Goal: Task Accomplishment & Management: Use online tool/utility

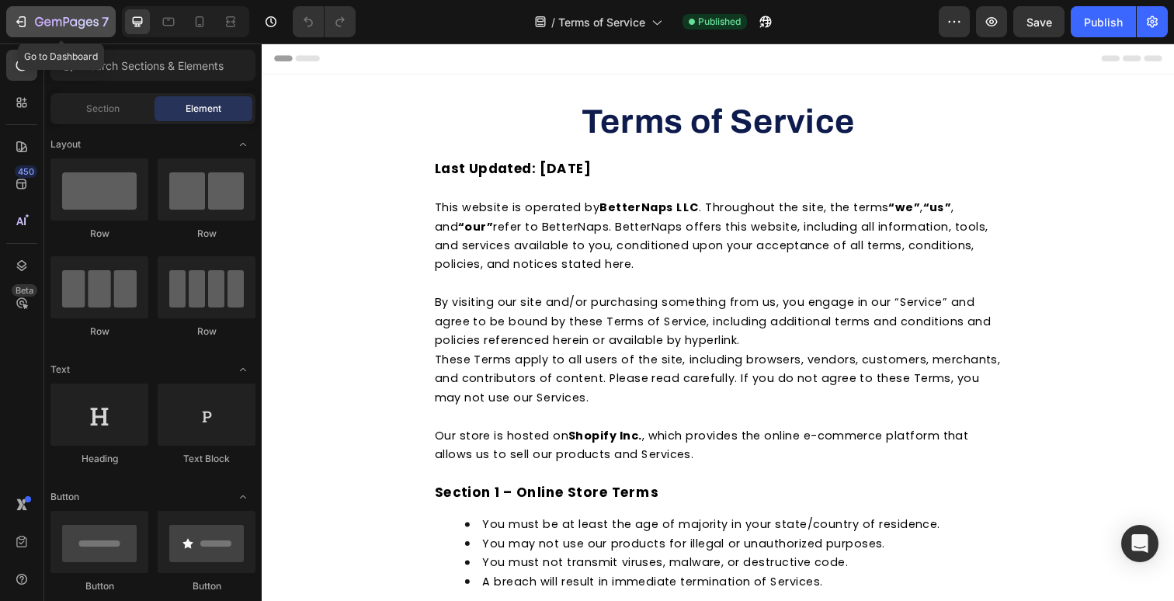
click at [59, 25] on icon "button" at bounding box center [67, 22] width 64 height 13
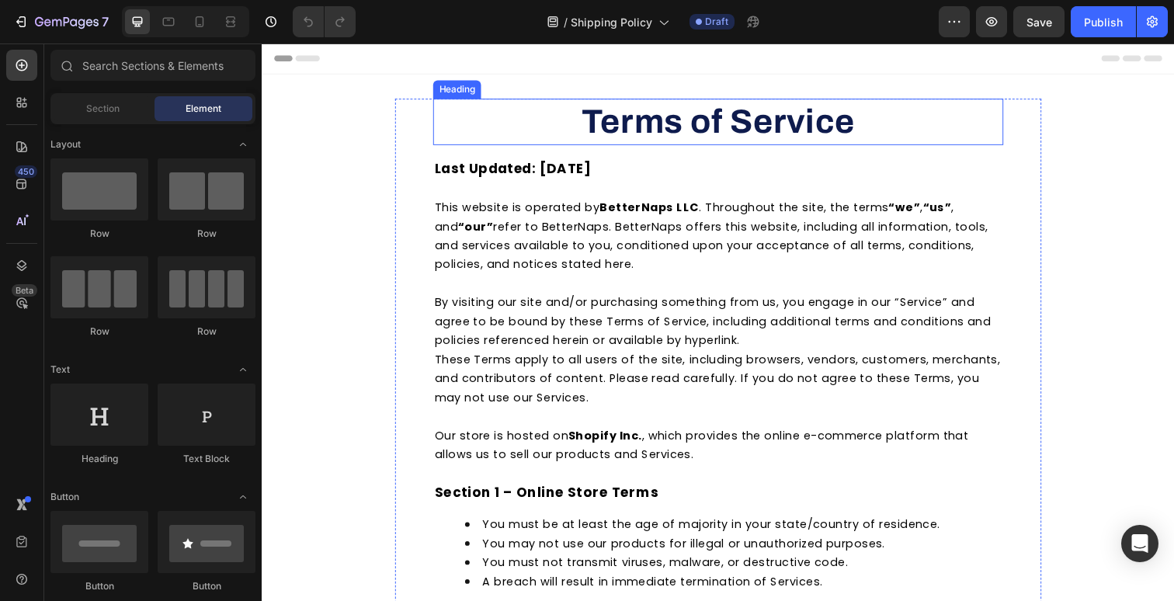
click at [719, 114] on strong "Terms of Service" at bounding box center [728, 123] width 280 height 37
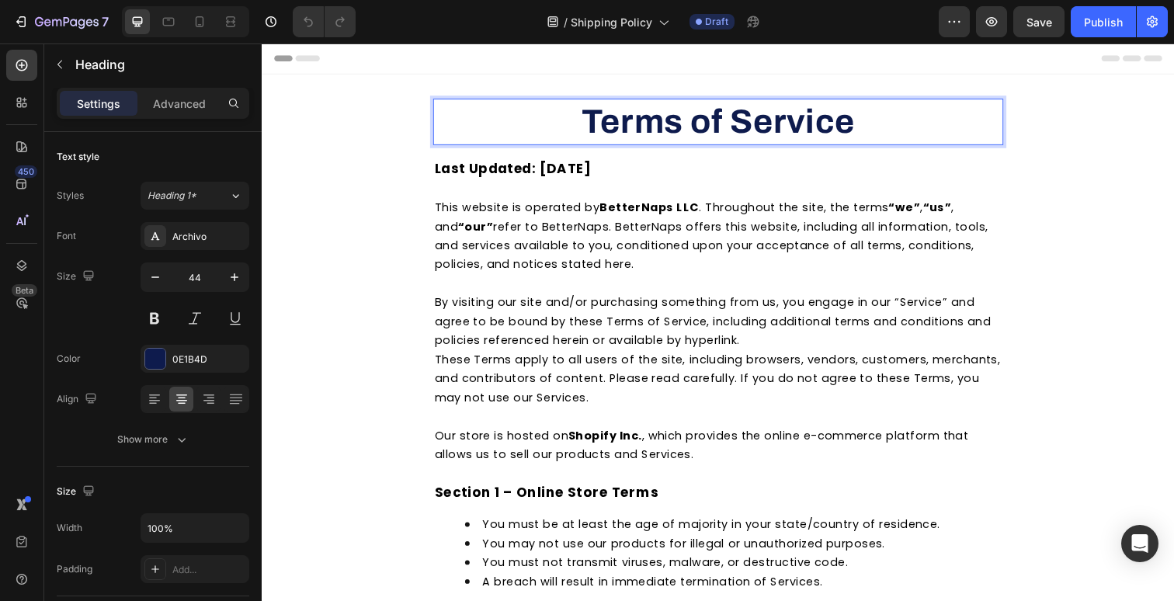
click at [719, 114] on strong "Terms of Service" at bounding box center [728, 123] width 280 height 37
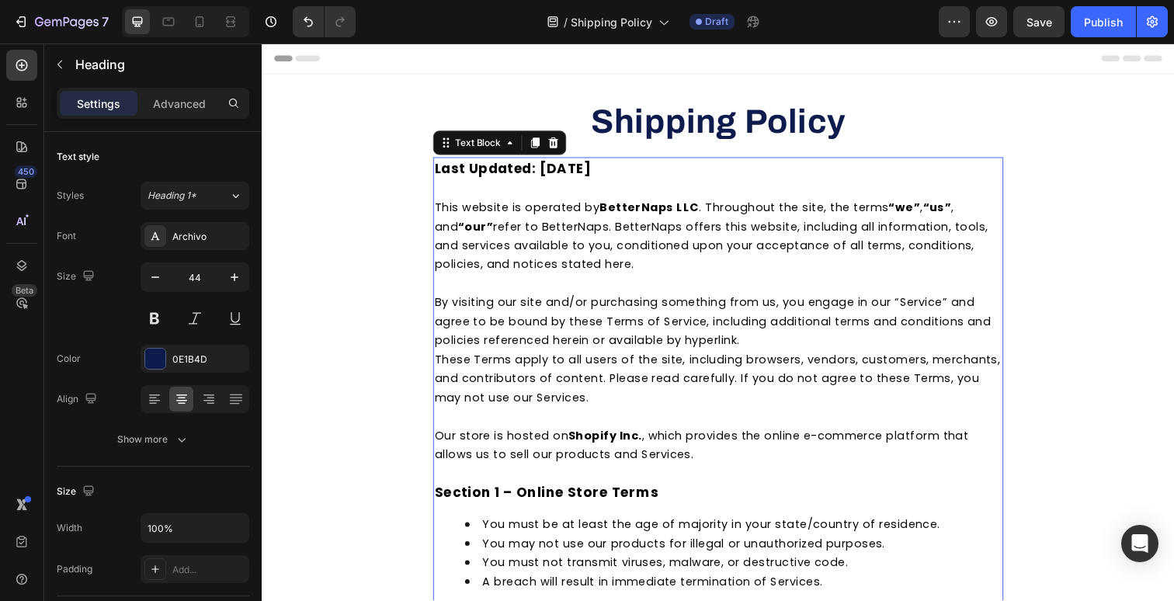
click at [470, 186] on p at bounding box center [727, 191] width 579 height 19
click at [446, 204] on span "This website is operated by BetterNaps LLC . Throughout the site, the terms “we…" at bounding box center [720, 241] width 565 height 74
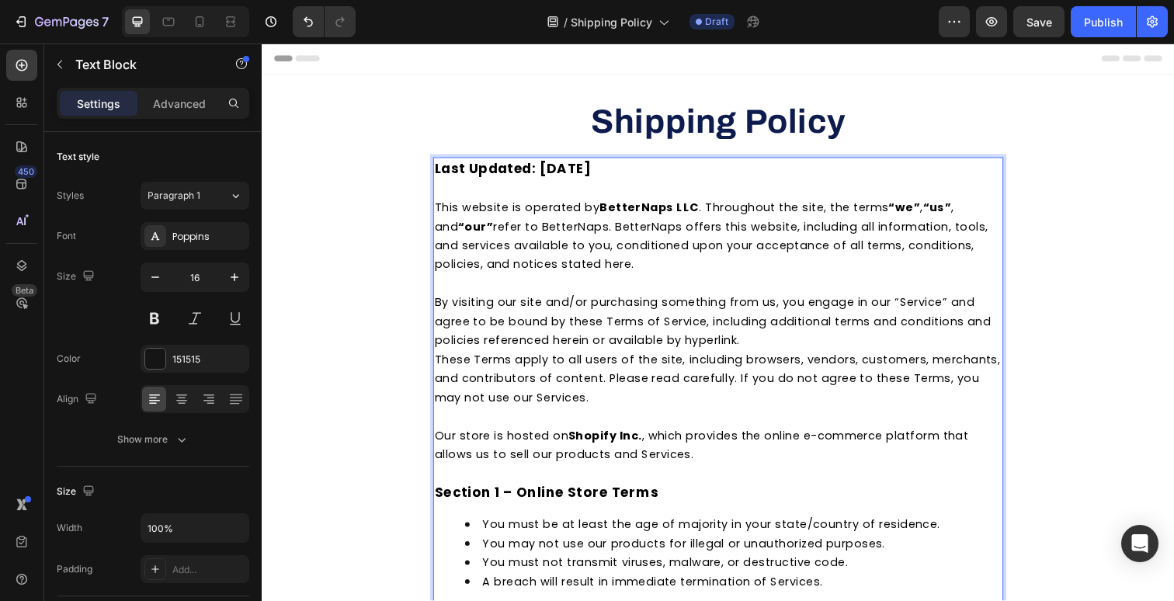
click at [444, 204] on span "This website is operated by BetterNaps LLC . Throughout the site, the terms “we…" at bounding box center [720, 241] width 565 height 74
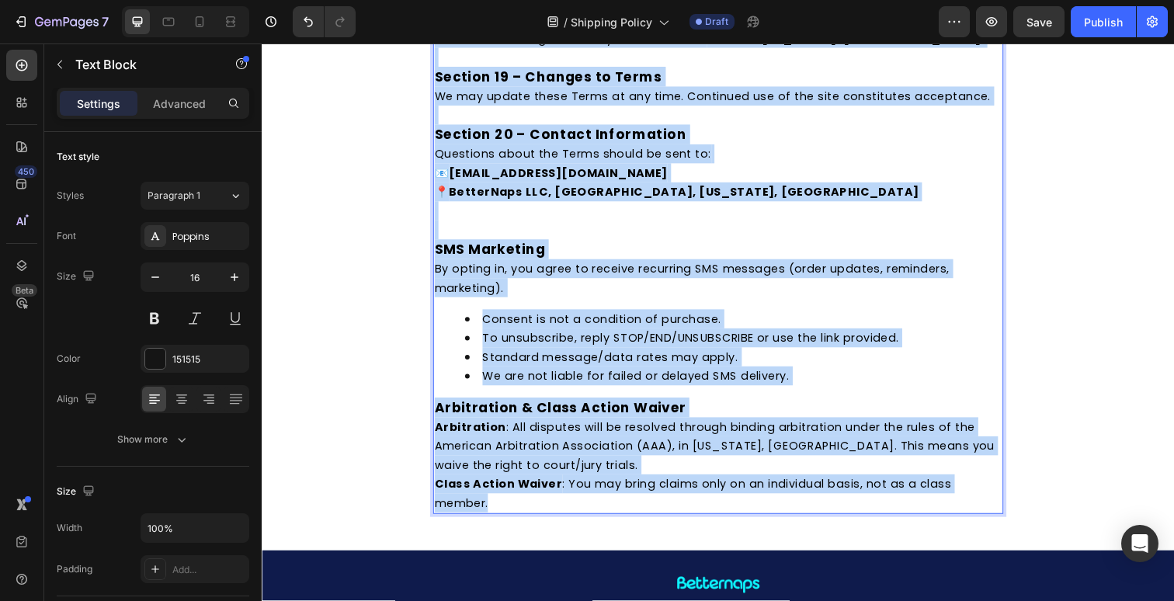
scroll to position [2867, 0]
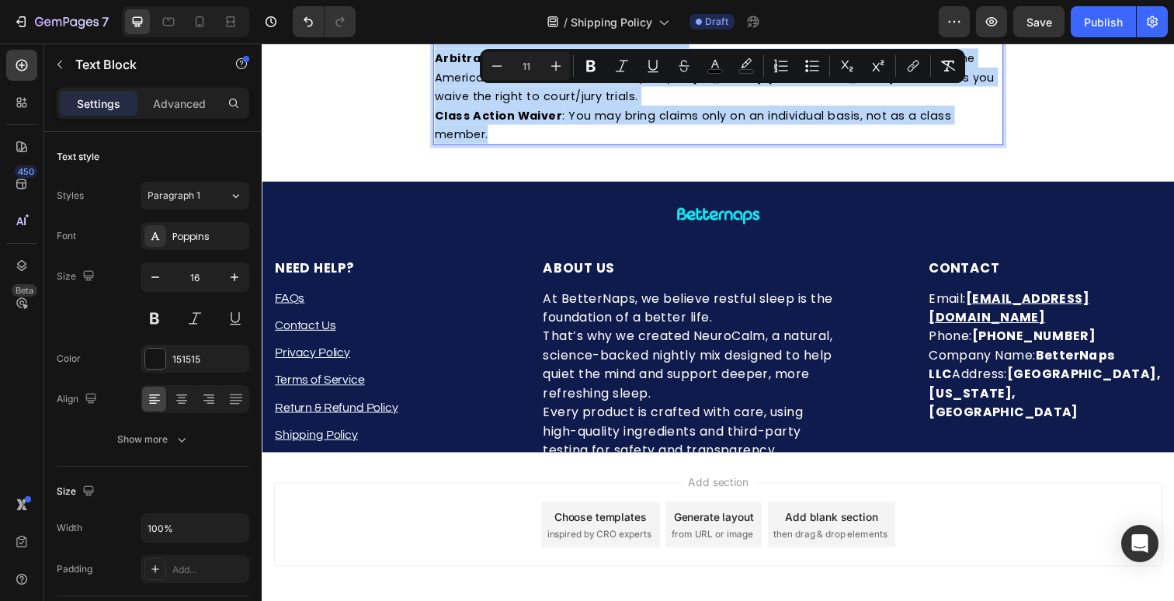
drag, startPoint x: 438, startPoint y: 207, endPoint x: 904, endPoint y: 667, distance: 655.3
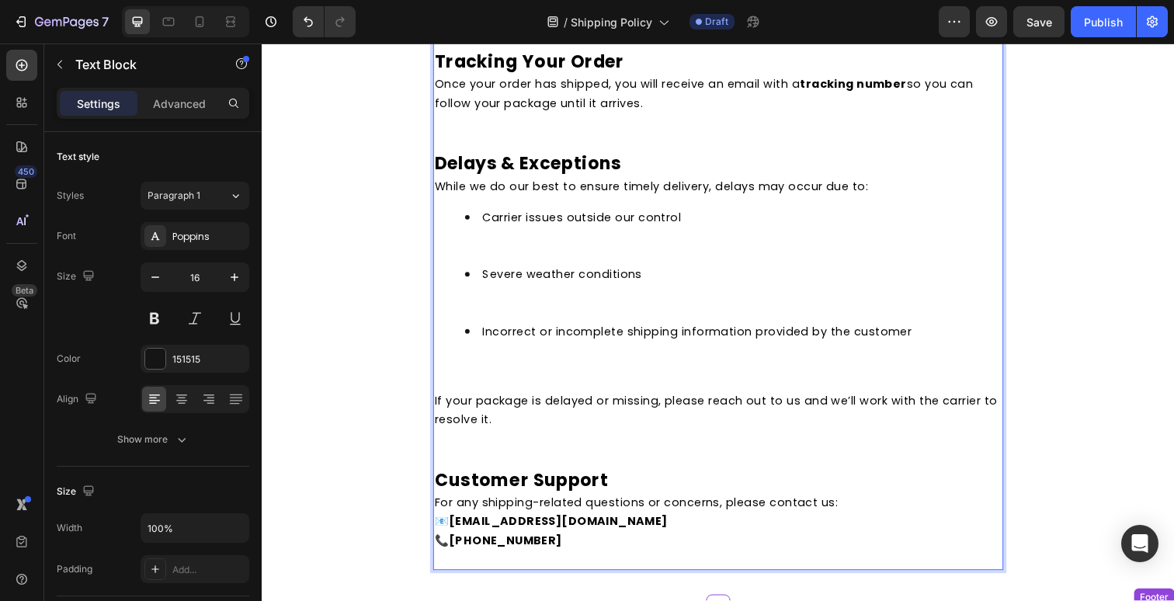
scroll to position [816, 0]
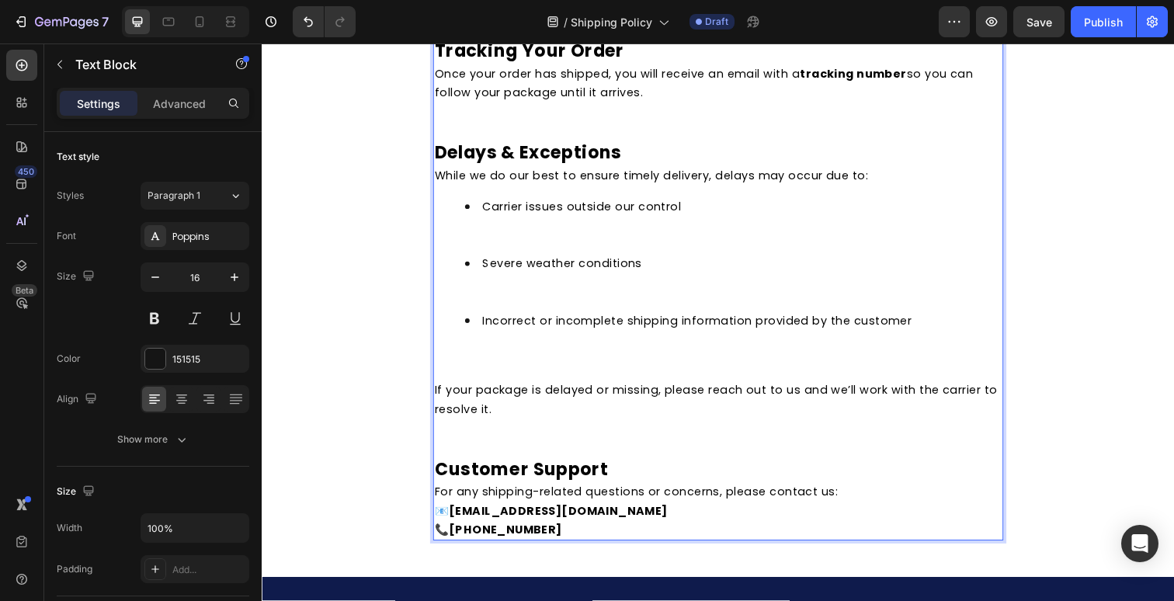
click at [593, 339] on li "Incorrect or incomplete shipping information provided by the customer" at bounding box center [743, 346] width 548 height 58
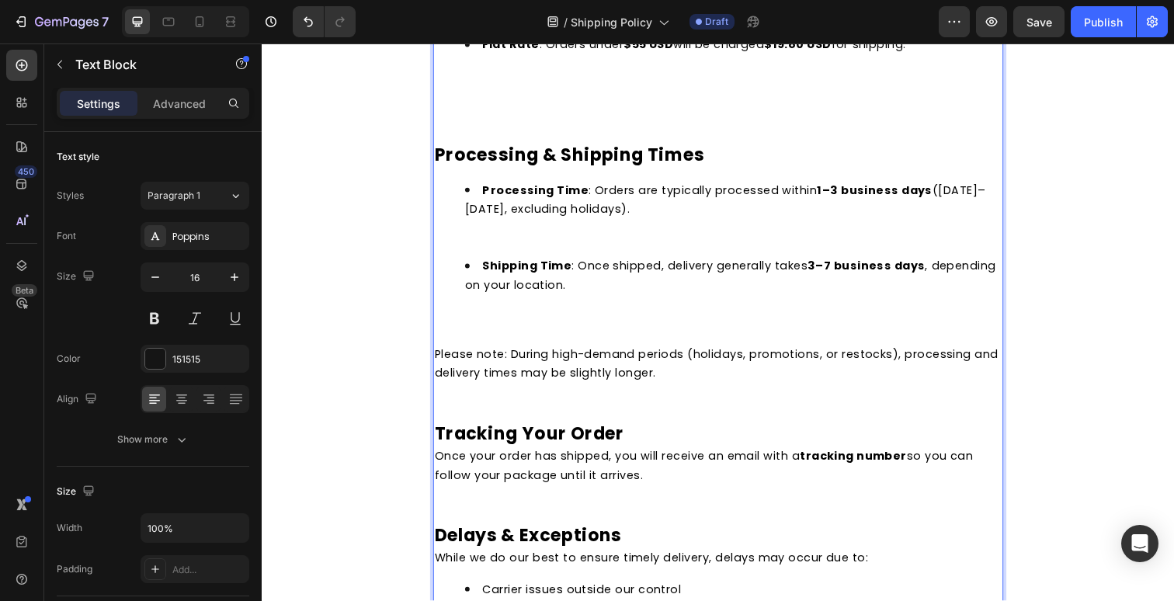
scroll to position [420, 0]
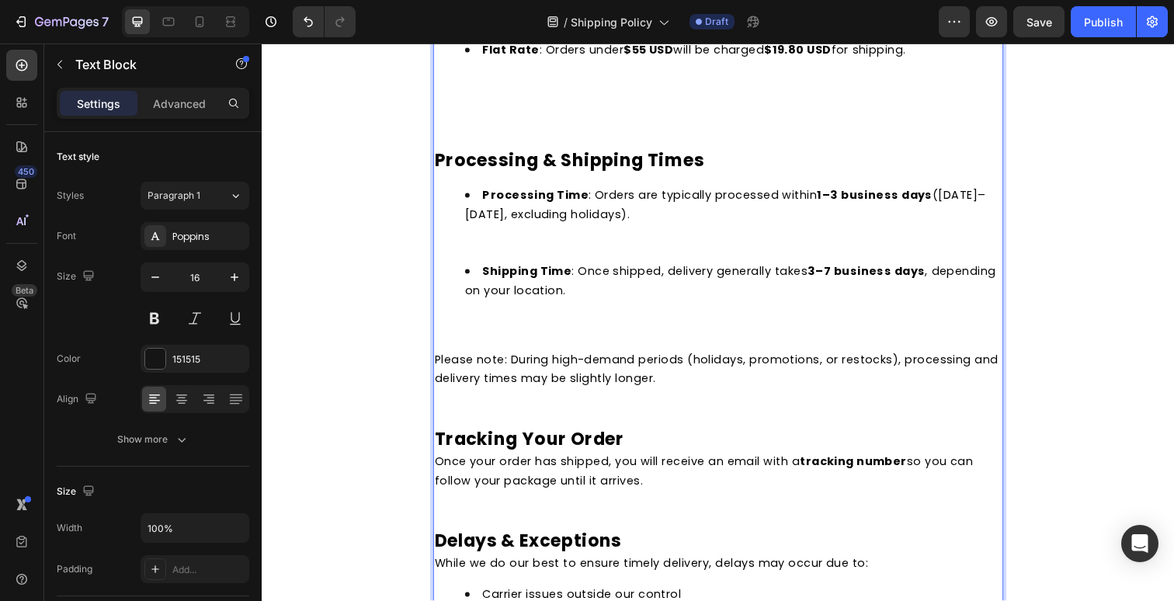
click at [466, 316] on ul "Processing Time : Orders are typically processed within 1–3 business days (Mond…" at bounding box center [727, 266] width 579 height 155
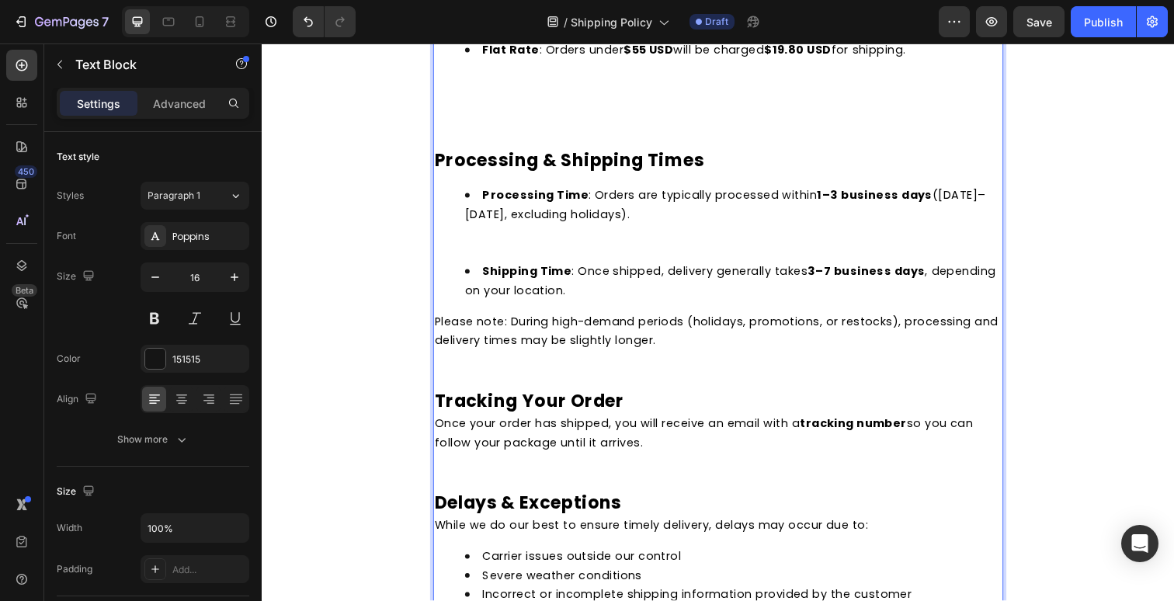
click at [479, 236] on li "Processing Time : Orders are typically processed within 1–3 business days (Mond…" at bounding box center [743, 228] width 548 height 78
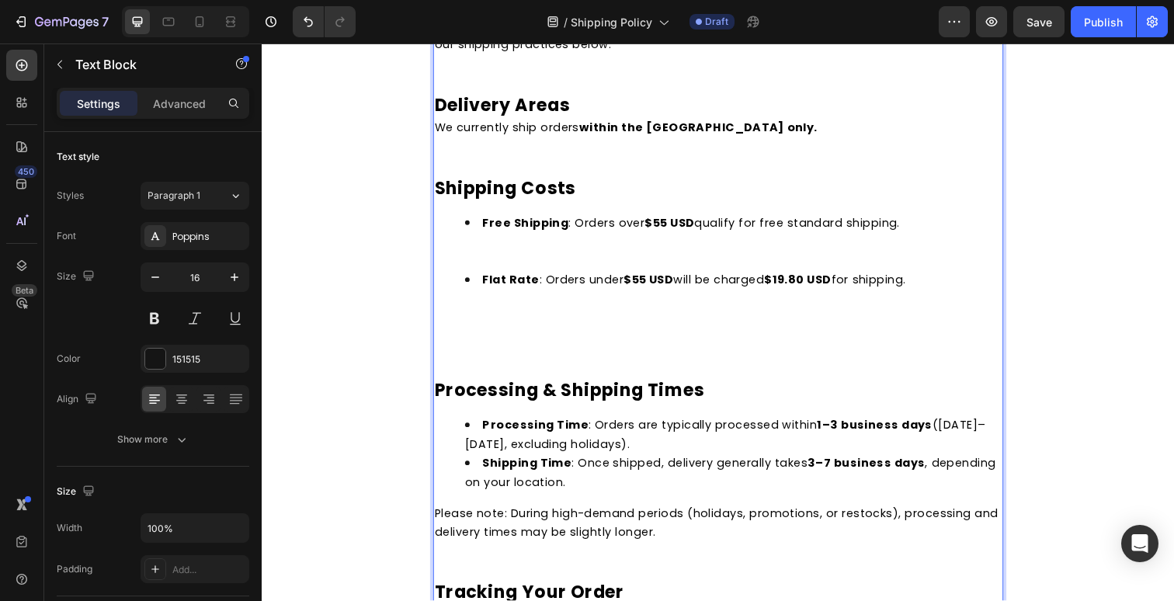
scroll to position [184, 0]
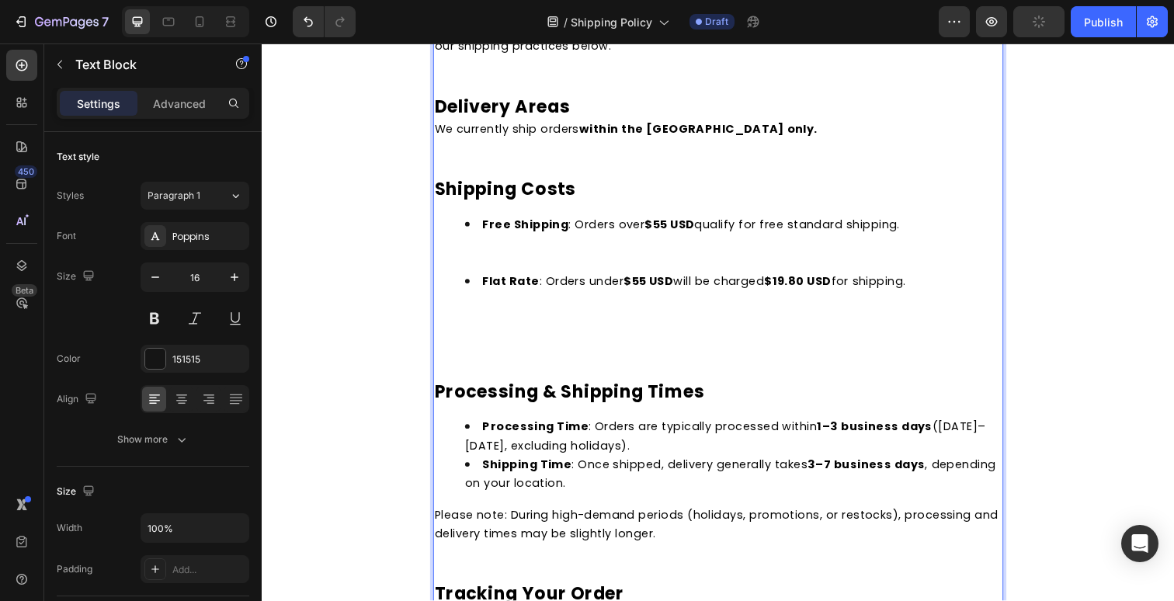
click at [457, 367] on p "Rich Text Editor. Editing area: main" at bounding box center [727, 376] width 579 height 19
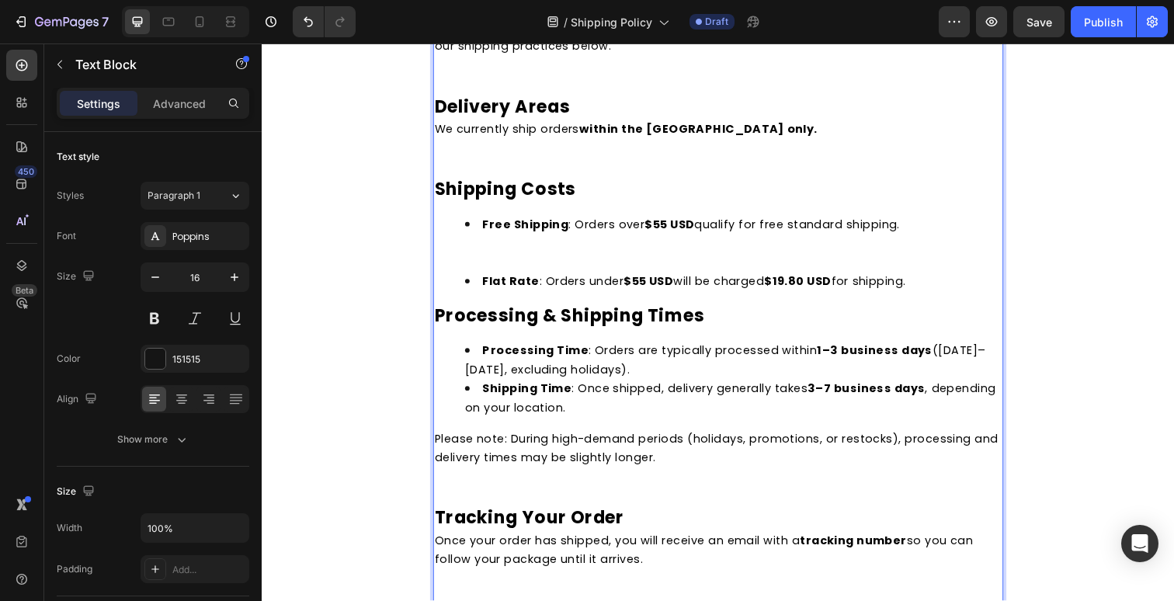
click at [496, 254] on li "Free Shipping : Orders over $55 USD qualify for free standard shipping." at bounding box center [743, 247] width 548 height 58
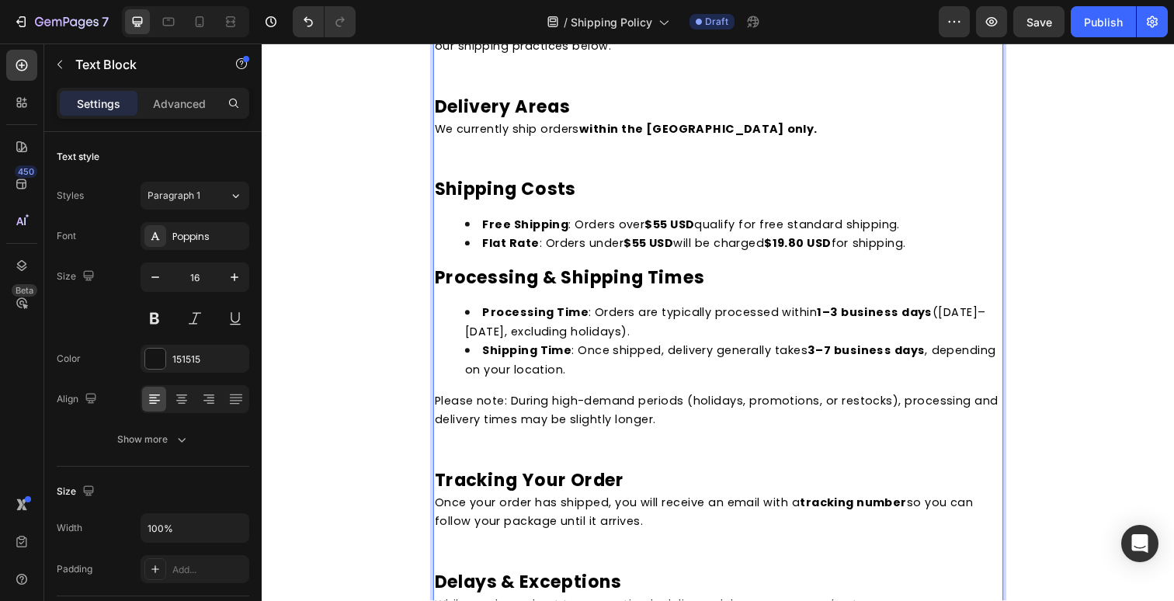
click at [451, 141] on p "Rich Text Editor. Editing area: main" at bounding box center [727, 150] width 579 height 19
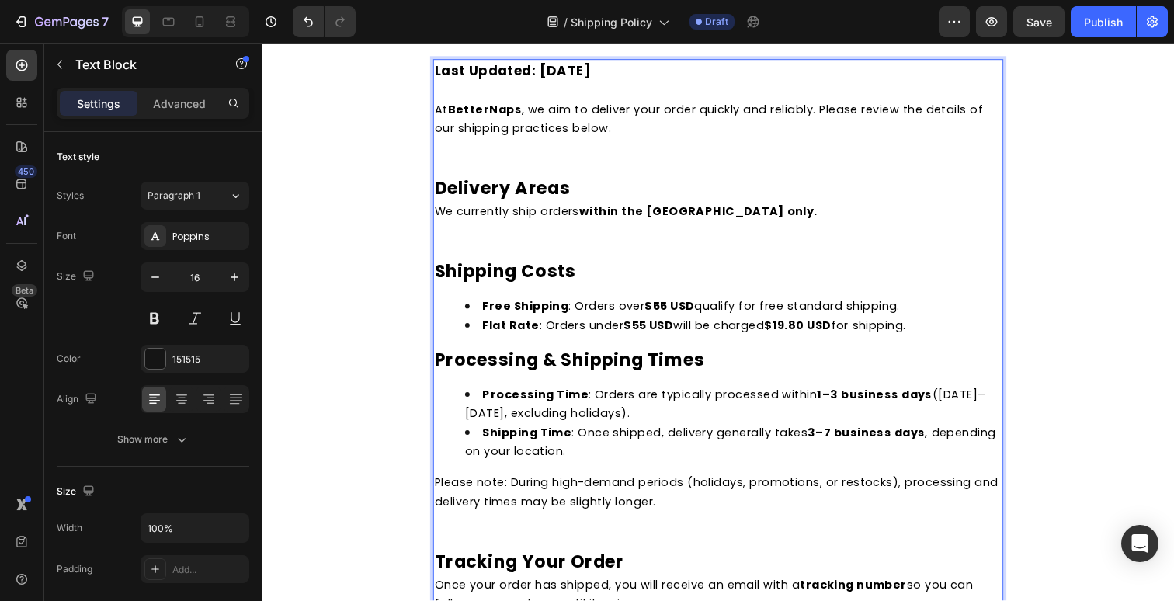
scroll to position [0, 0]
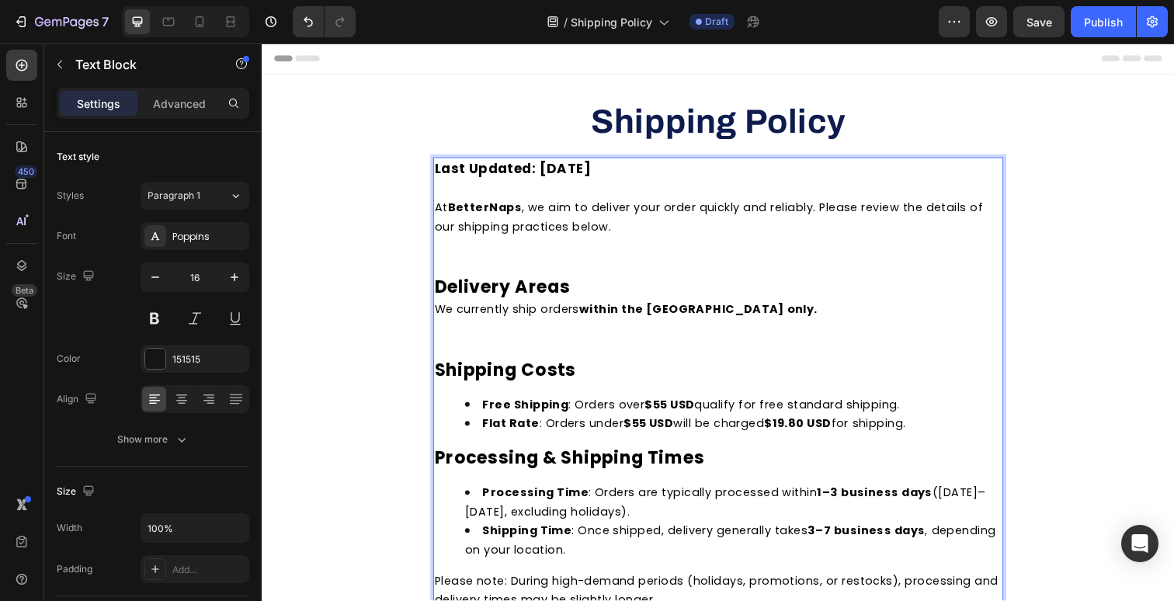
click at [463, 244] on p "Rich Text Editor. Editing area: main" at bounding box center [727, 249] width 579 height 19
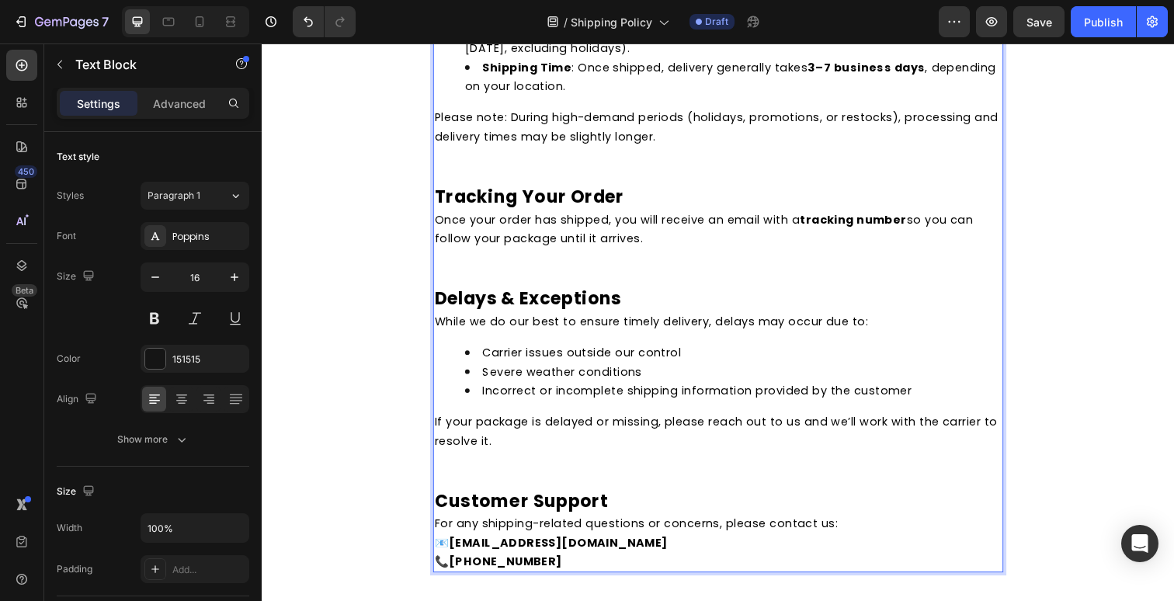
scroll to position [980, 0]
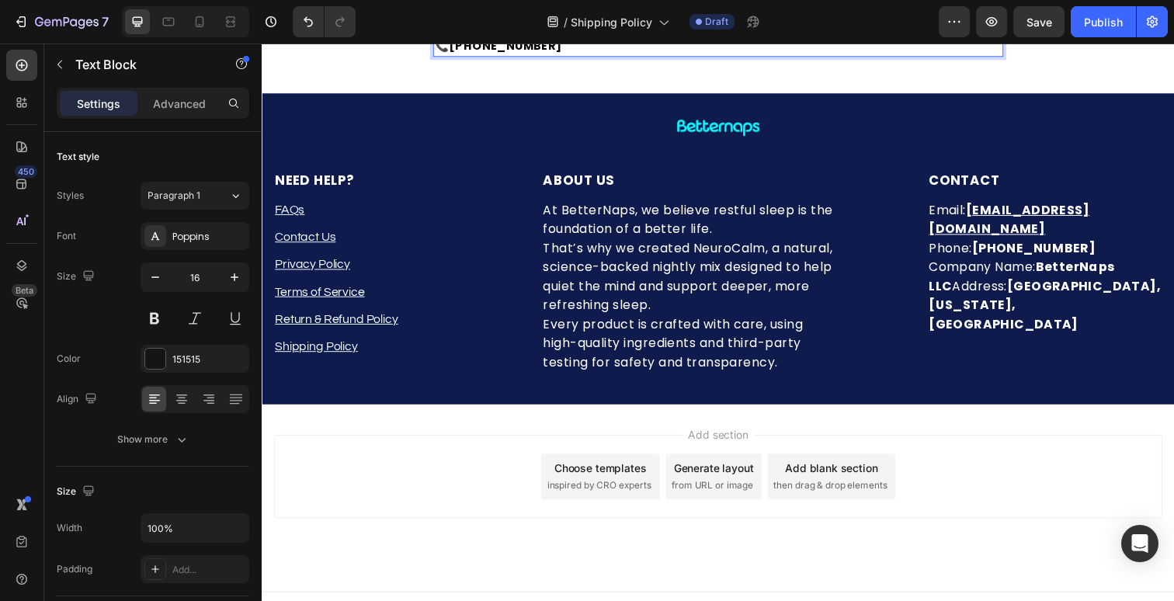
drag, startPoint x: 441, startPoint y: 270, endPoint x: 813, endPoint y: 569, distance: 477.4
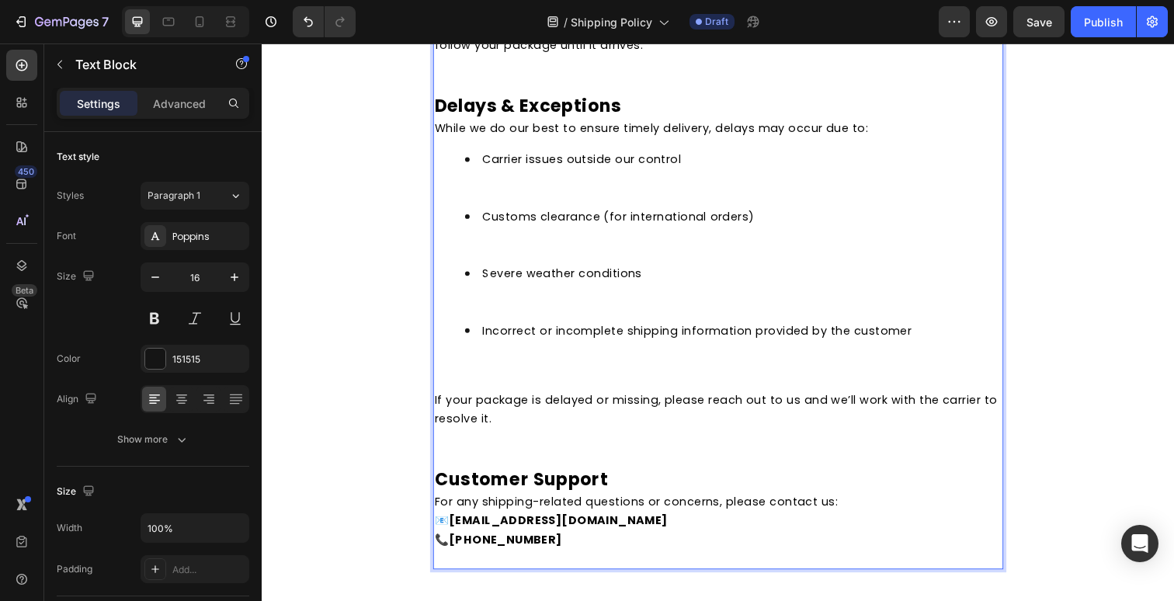
scroll to position [760, 0]
click at [551, 437] on p "Rich Text Editor. Editing area: main" at bounding box center [727, 446] width 579 height 19
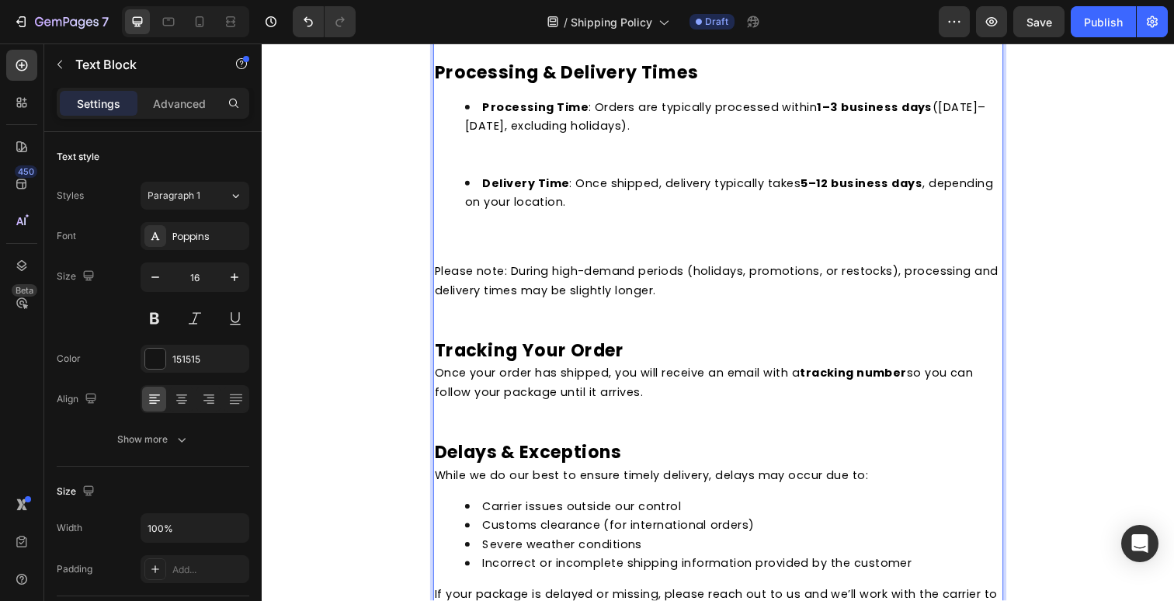
scroll to position [318, 0]
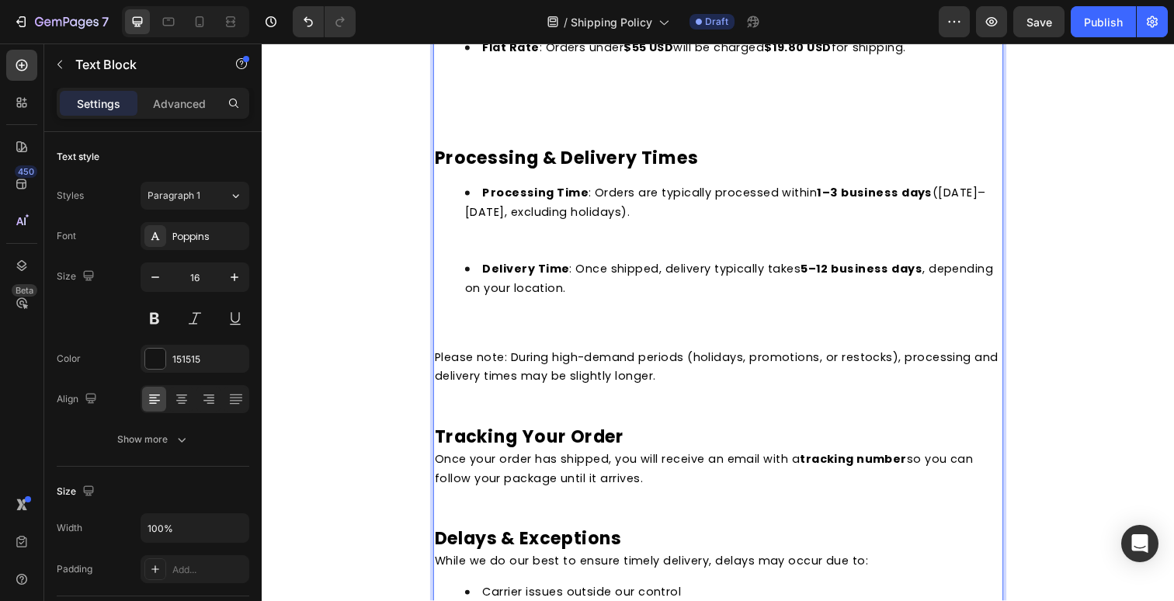
click at [529, 497] on p "Rich Text Editor. Editing area: main" at bounding box center [727, 506] width 579 height 19
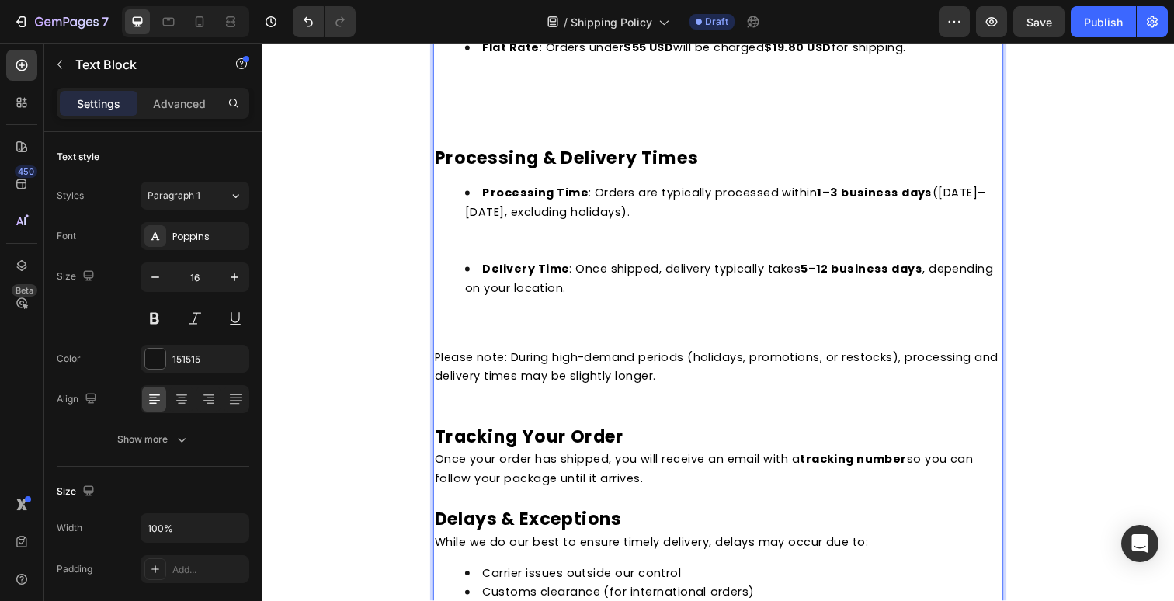
click at [591, 412] on p "Rich Text Editor. Editing area: main" at bounding box center [727, 421] width 579 height 19
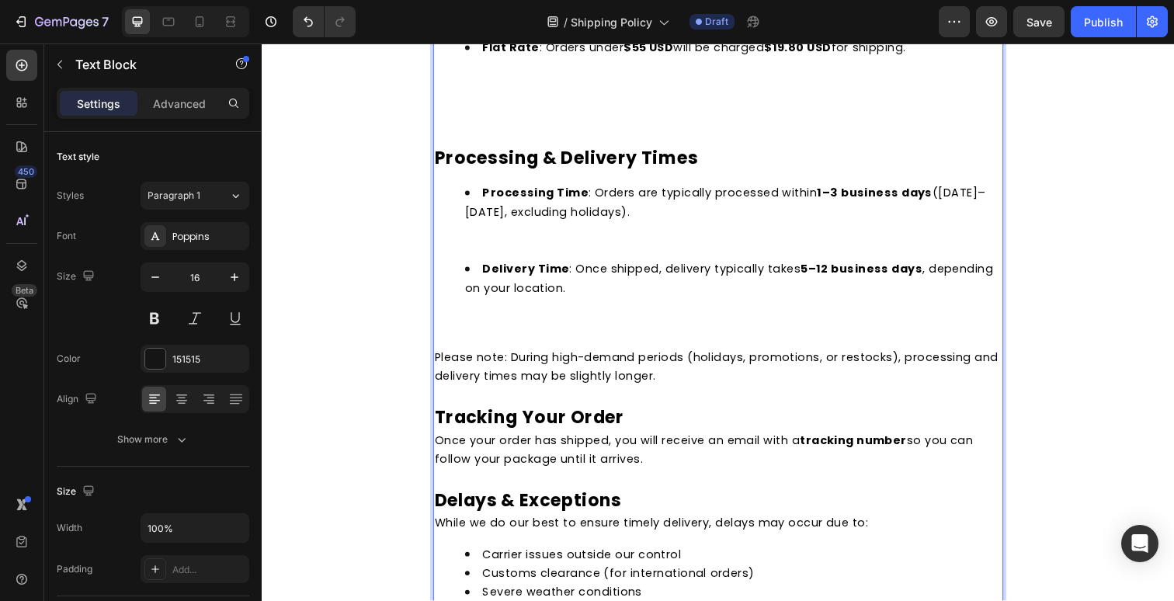
click at [575, 304] on li "Delivery Time : Once shipped, delivery typically takes 5–12 business days , dep…" at bounding box center [743, 303] width 548 height 78
click at [565, 319] on li "Delivery Time : Once shipped, delivery typically takes 5–12 business days , dep…" at bounding box center [743, 303] width 548 height 78
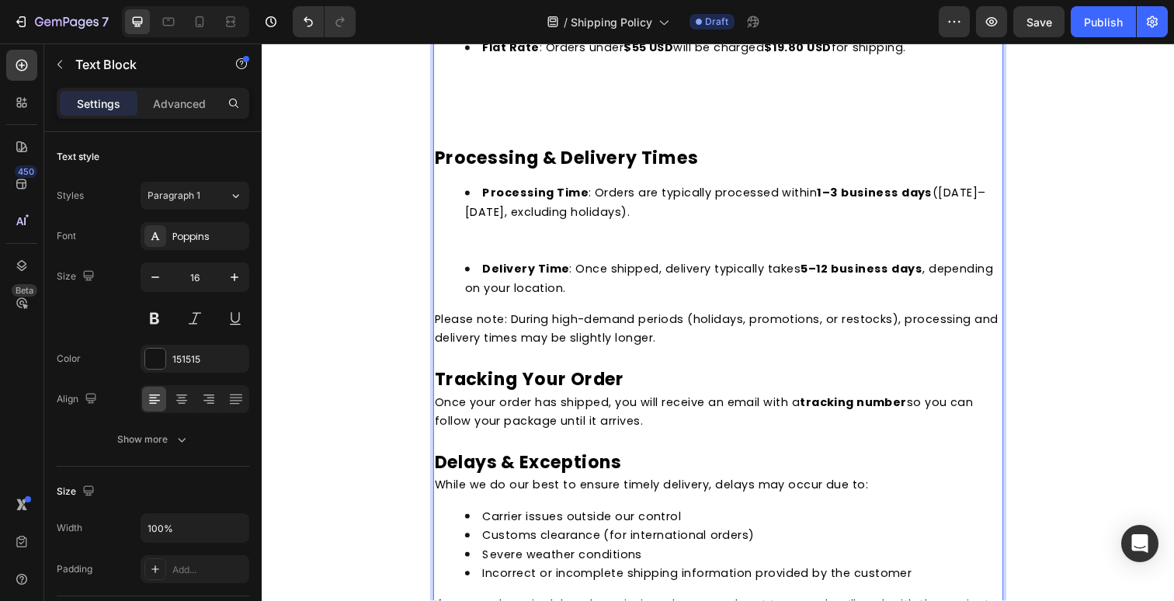
click at [537, 244] on li "Processing Time : Orders are typically processed within 1–3 business days (Mond…" at bounding box center [743, 225] width 548 height 78
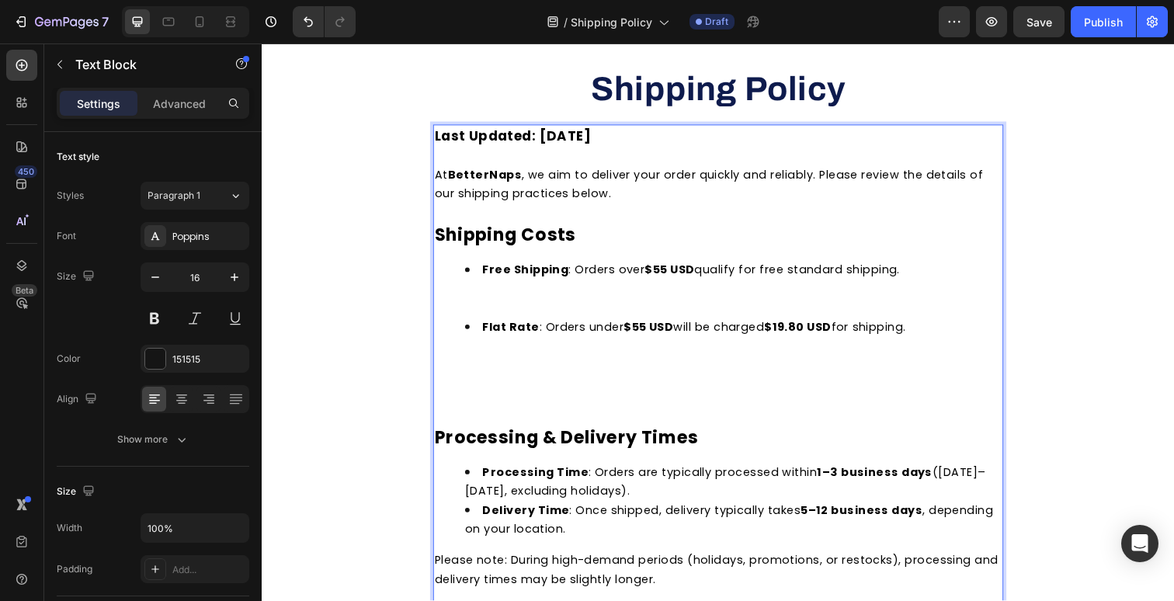
scroll to position [0, 0]
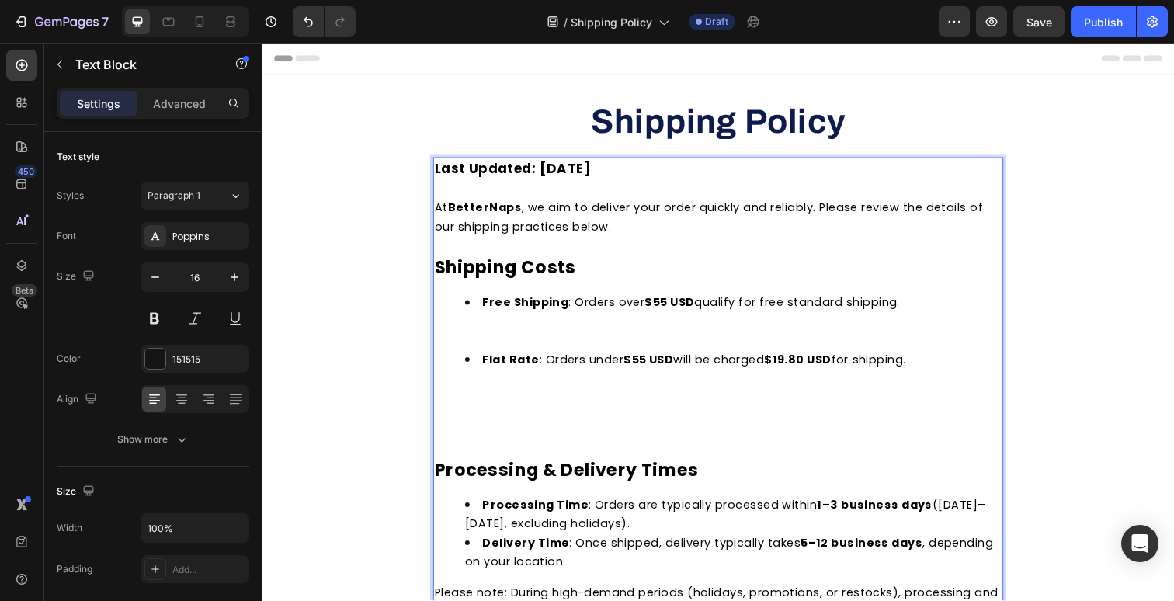
click at [489, 430] on p "Rich Text Editor. Editing area: main" at bounding box center [727, 436] width 579 height 19
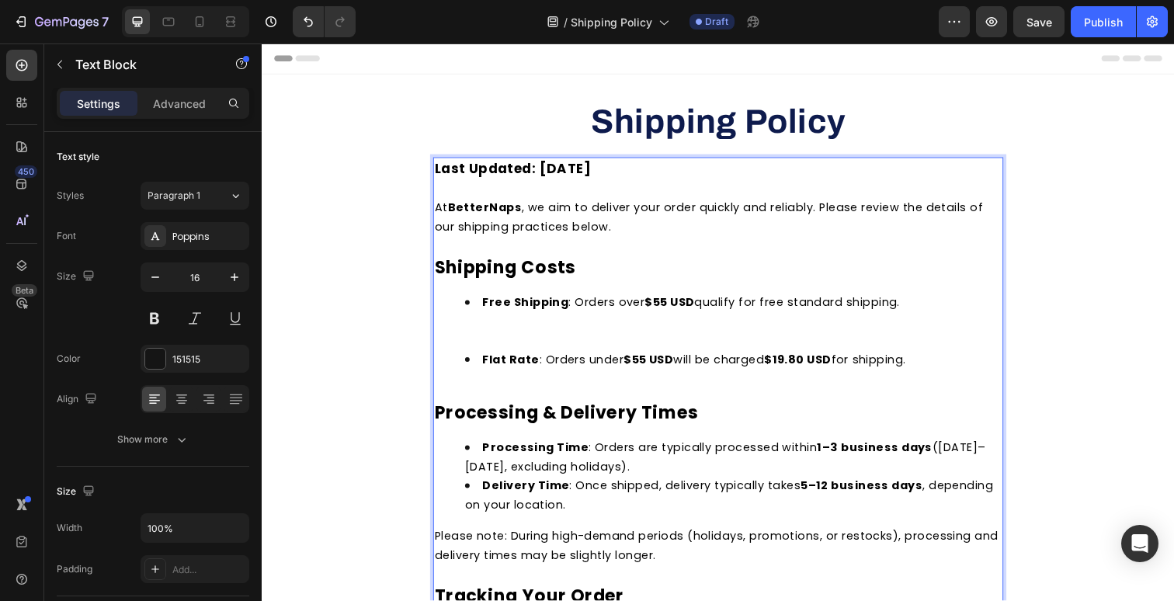
click at [489, 430] on div "Last Updated: 09/22/2025 At BetterNaps , we aim to deliver your order quickly a…" at bounding box center [728, 576] width 583 height 832
click at [471, 367] on li "Flat Rate : Orders under $55 USD will be charged $19.80 USD for shipping." at bounding box center [743, 366] width 548 height 19
click at [471, 388] on p "Rich Text Editor. Editing area: main" at bounding box center [727, 397] width 579 height 19
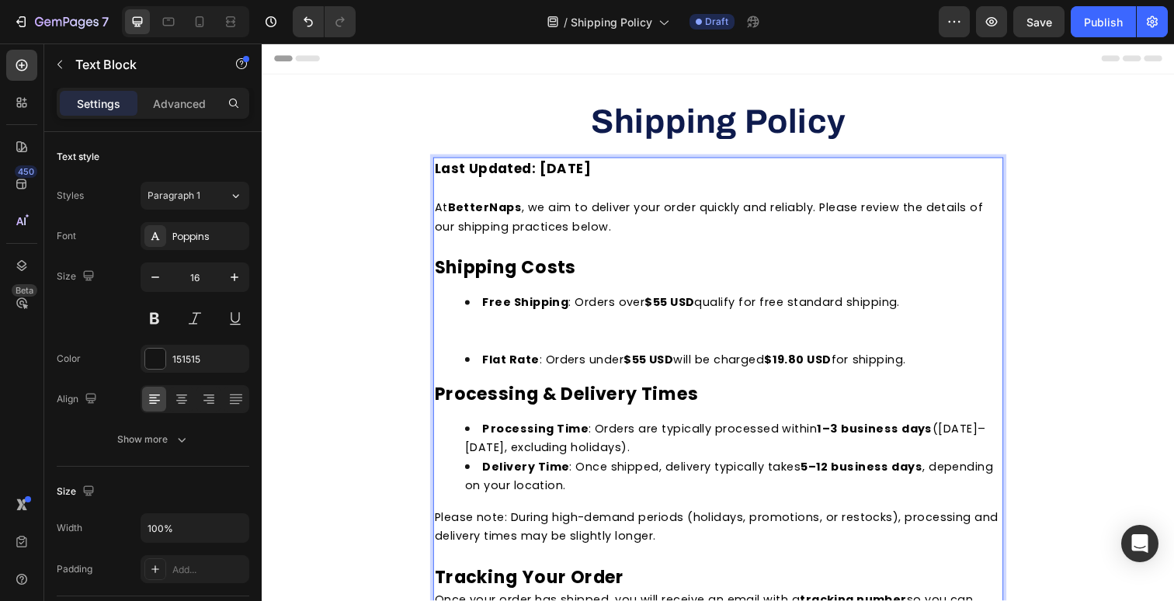
click at [492, 342] on li "Free Shipping : Orders over $55 USD qualify for free standard shipping." at bounding box center [743, 327] width 548 height 58
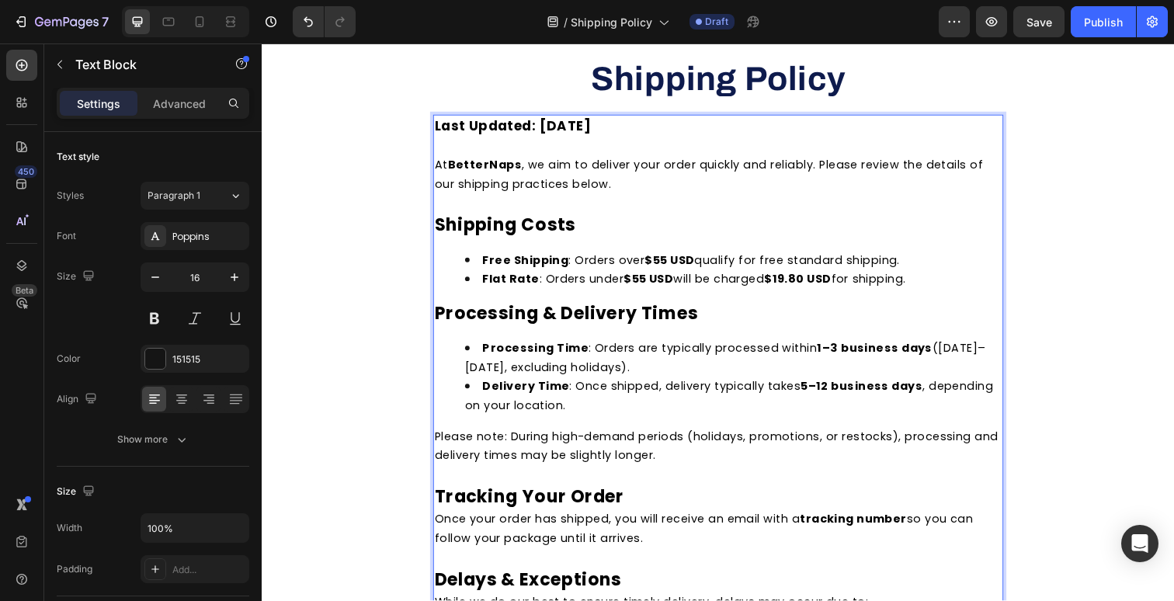
scroll to position [58, 0]
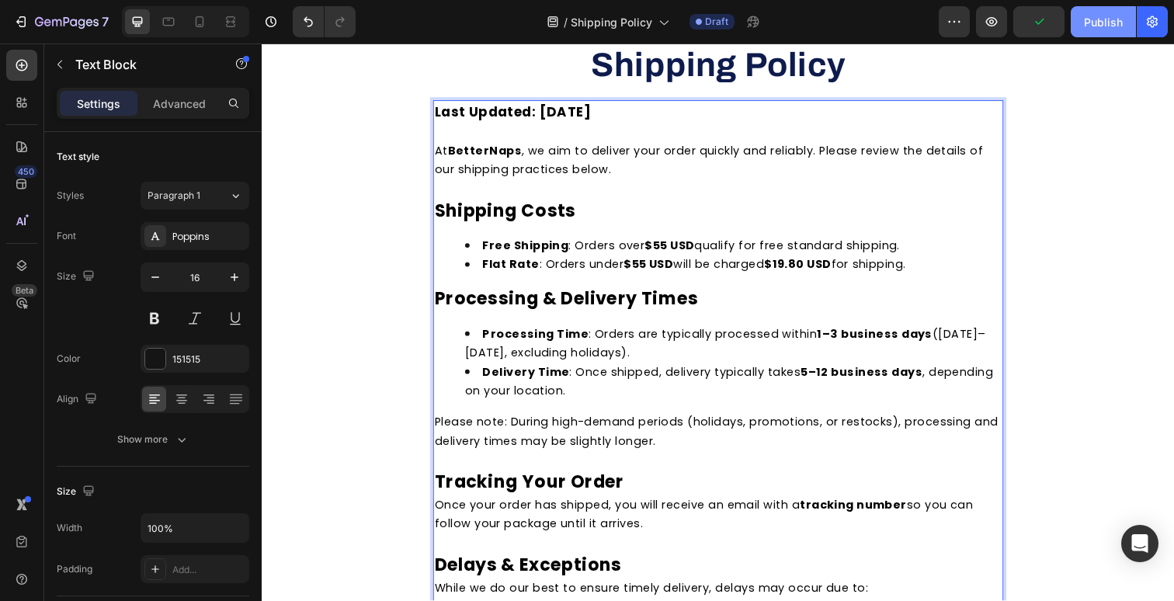
click at [1103, 17] on div "Publish" at bounding box center [1103, 22] width 39 height 16
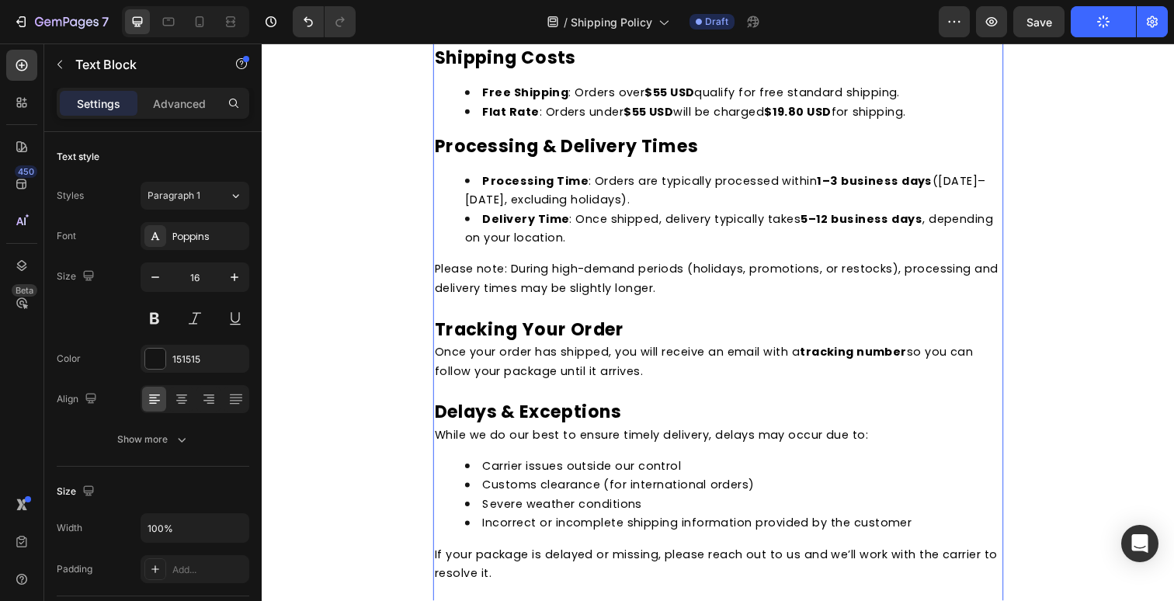
scroll to position [216, 0]
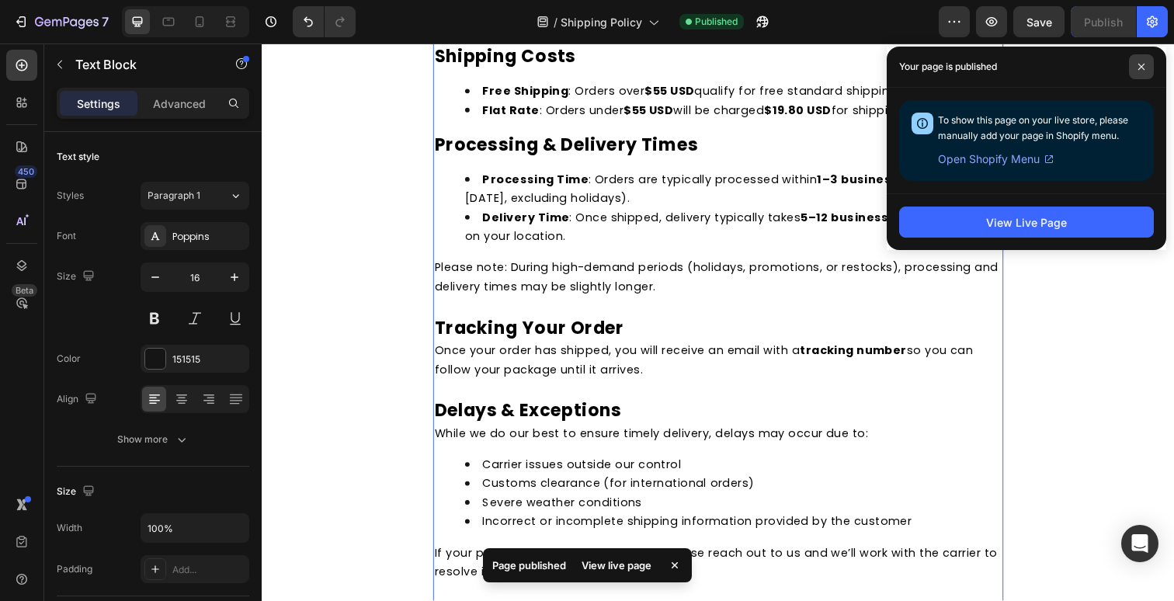
click at [1140, 66] on icon at bounding box center [1142, 67] width 8 height 8
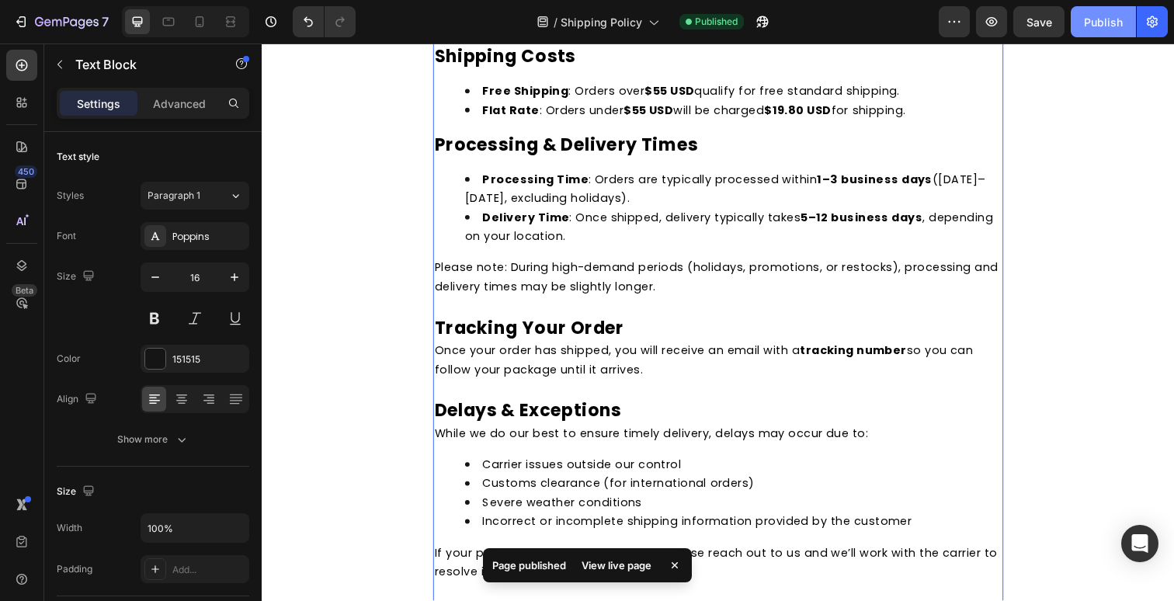
click at [1110, 18] on div "Publish" at bounding box center [1103, 22] width 39 height 16
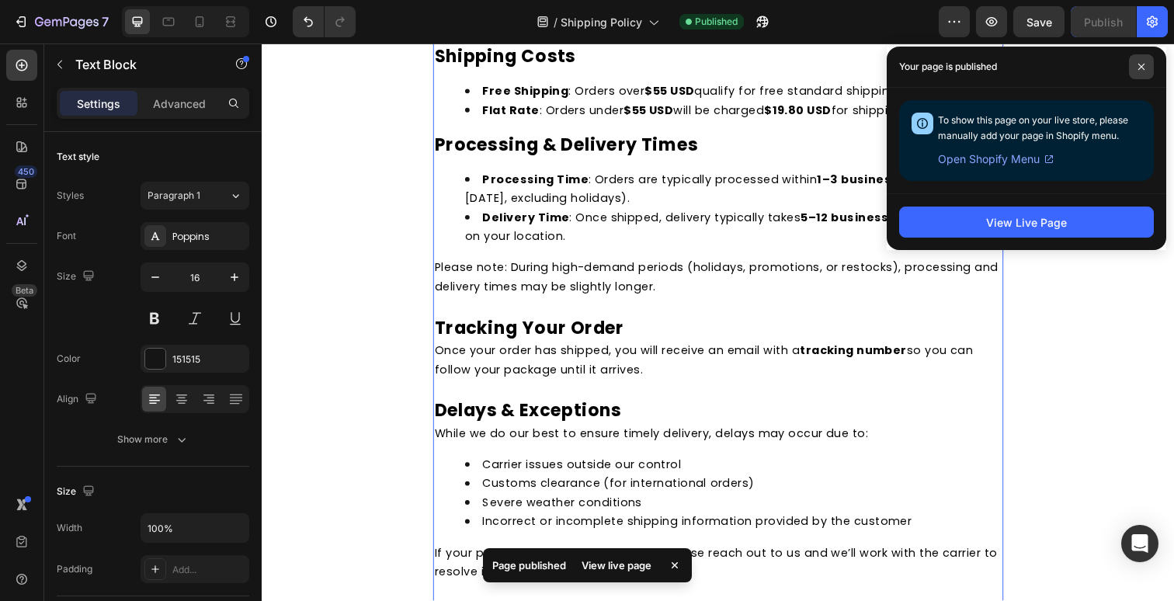
click at [1140, 64] on icon at bounding box center [1142, 67] width 8 height 8
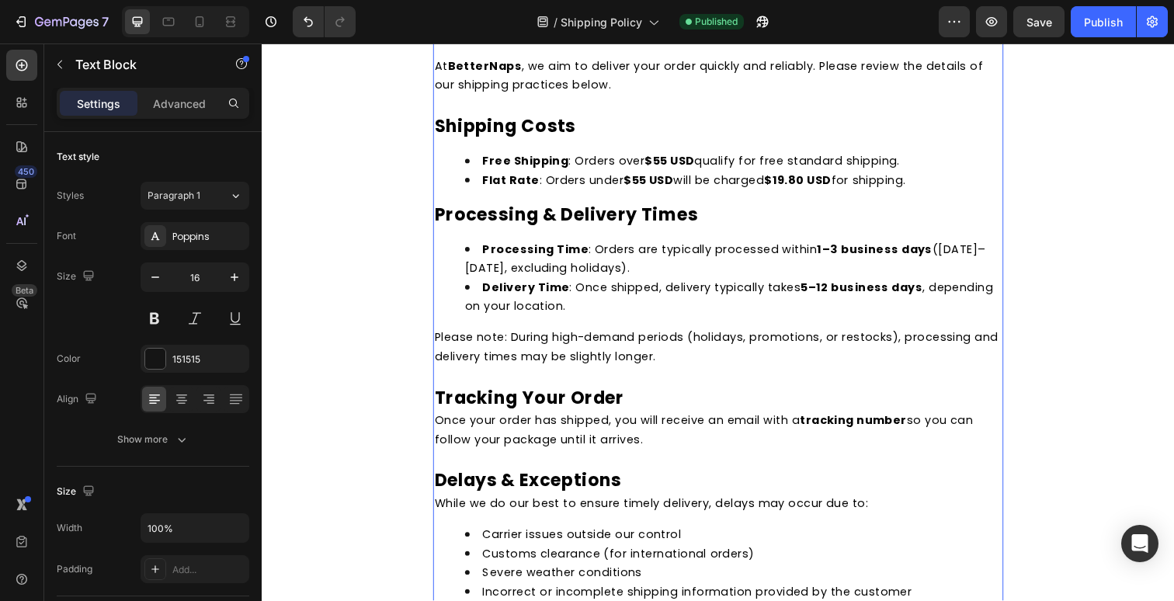
scroll to position [104, 0]
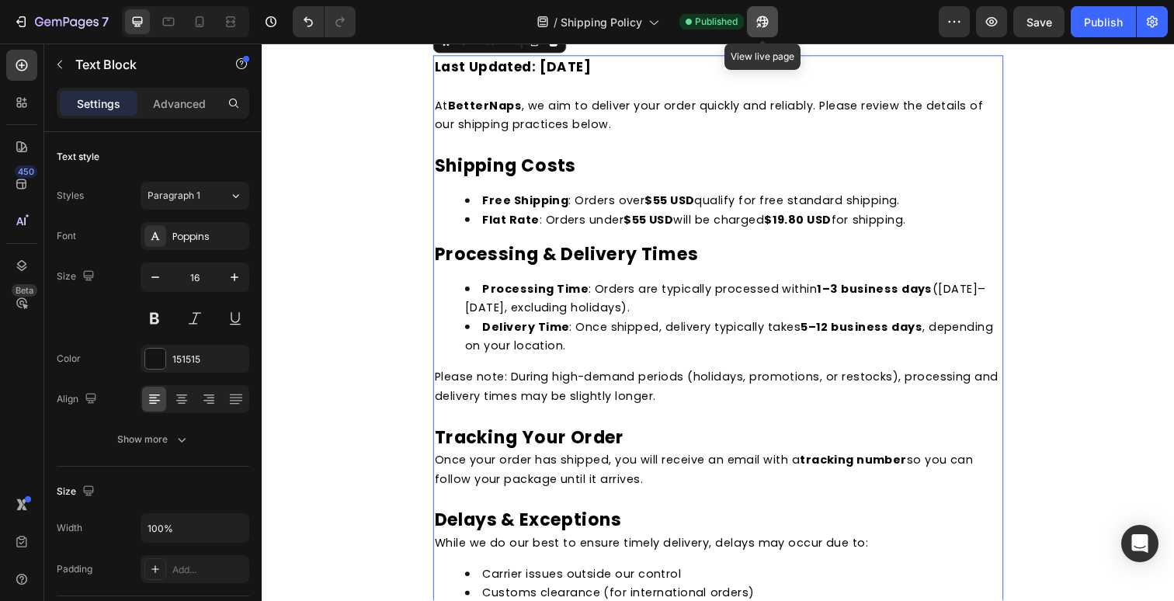
click at [751, 21] on button "button" at bounding box center [762, 21] width 31 height 31
